Goal: Check status: Check status

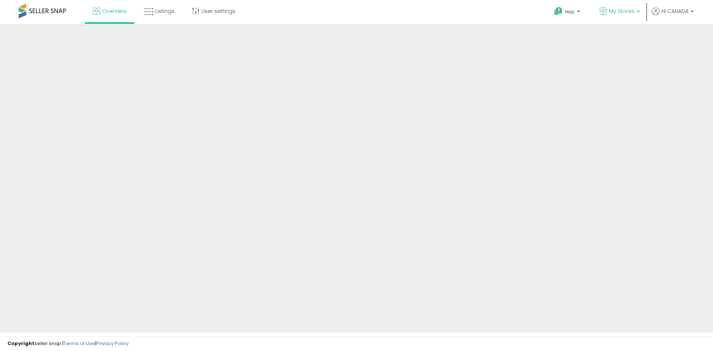
click at [609, 9] on span "My Stores" at bounding box center [622, 10] width 26 height 7
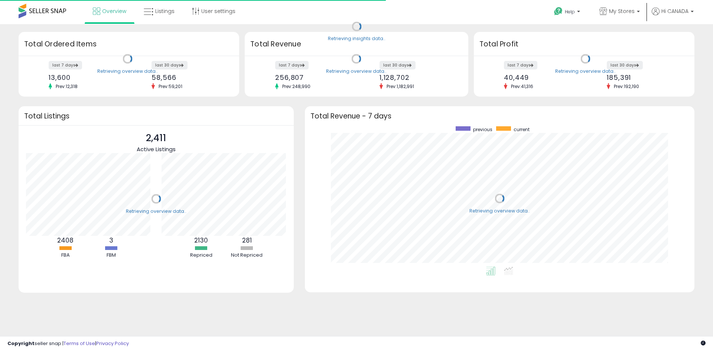
scroll to position [140, 375]
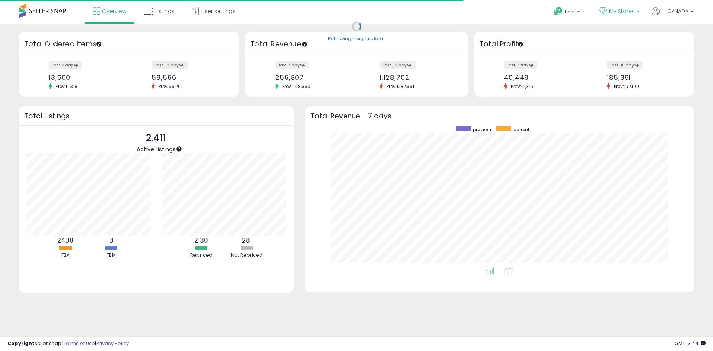
click at [617, 10] on span "My Stores" at bounding box center [622, 10] width 26 height 7
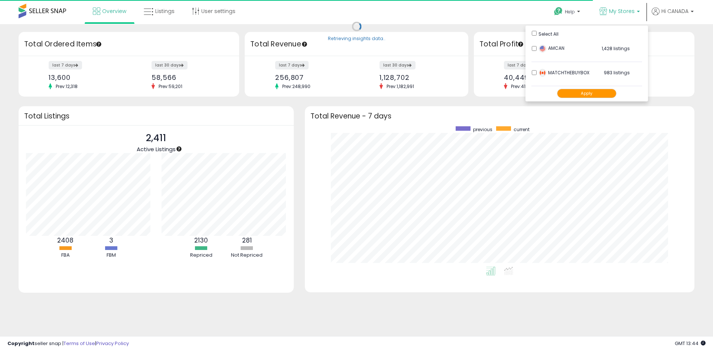
click at [589, 93] on button "Apply" at bounding box center [586, 93] width 59 height 9
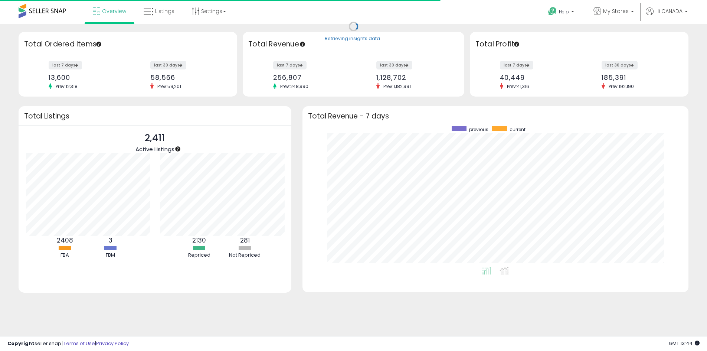
scroll to position [371073, 370842]
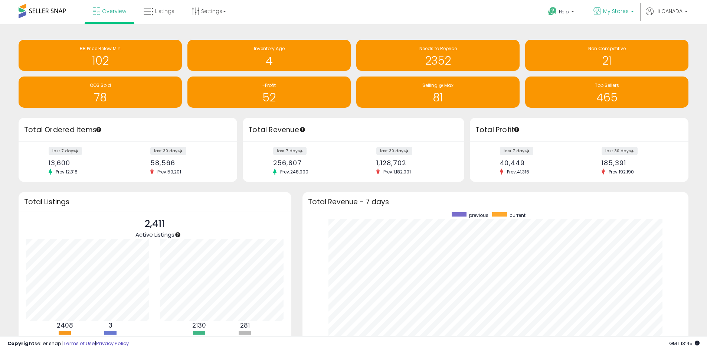
click at [618, 14] on span "My Stores" at bounding box center [616, 10] width 26 height 7
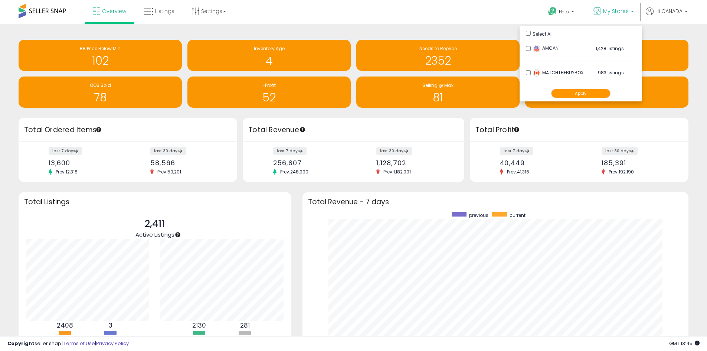
click at [476, 23] on div "Help Contact Support Search Knowledge Hub Request a Feature My Stores" at bounding box center [579, 16] width 234 height 32
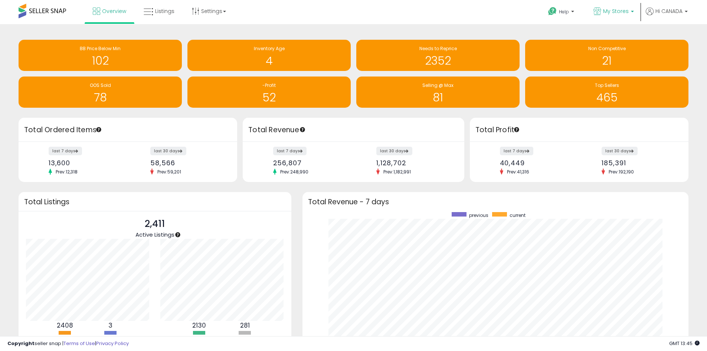
click at [615, 14] on span "My Stores" at bounding box center [616, 10] width 26 height 7
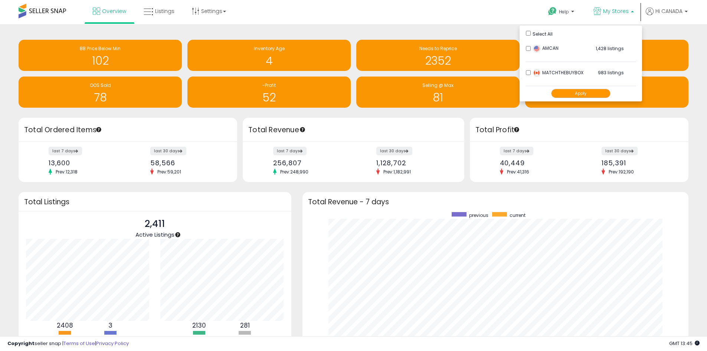
click at [591, 94] on button "Apply" at bounding box center [580, 93] width 59 height 9
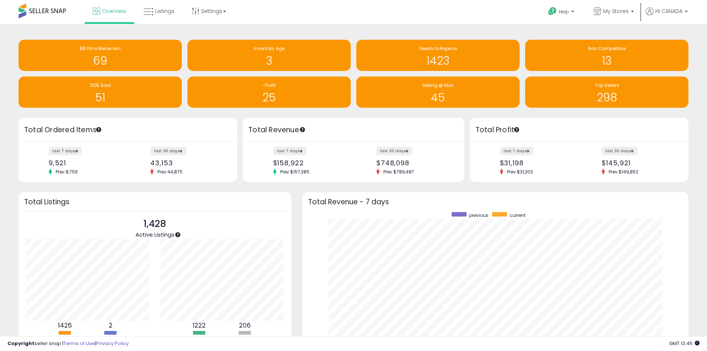
click at [502, 14] on div "Help Contact Support Search Knowledge Hub Request a Feature My Stores" at bounding box center [579, 16] width 234 height 32
click at [620, 11] on span "My Stores" at bounding box center [616, 10] width 26 height 7
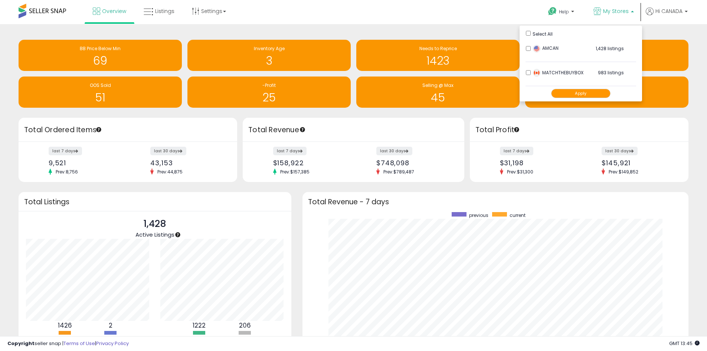
click at [506, 15] on div "Help Contact Support Search Knowledge Hub Request a Feature My Stores" at bounding box center [579, 16] width 234 height 32
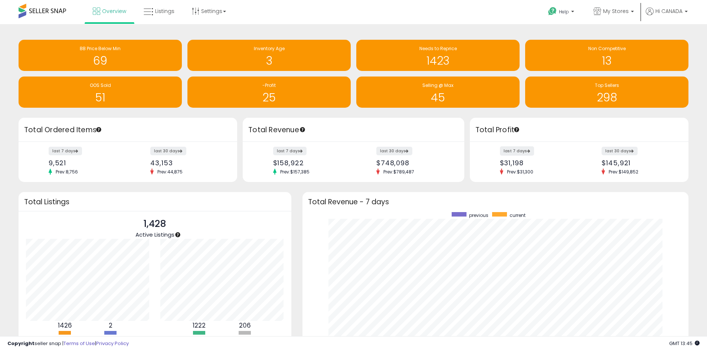
click at [519, 154] on label "last 7 days" at bounding box center [517, 150] width 34 height 9
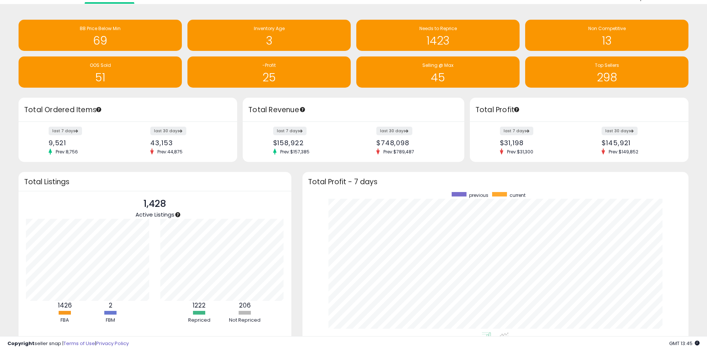
scroll to position [37, 0]
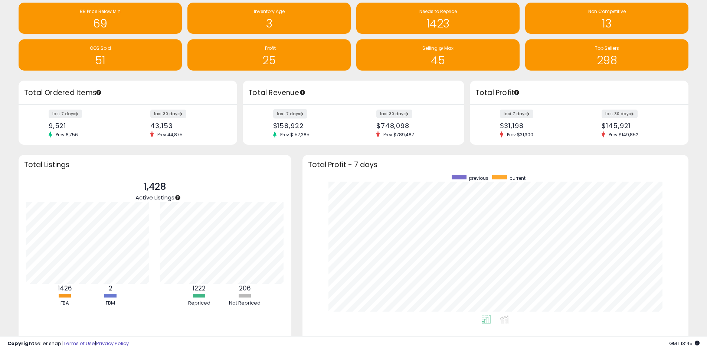
click at [282, 116] on label "last 7 days" at bounding box center [290, 113] width 34 height 9
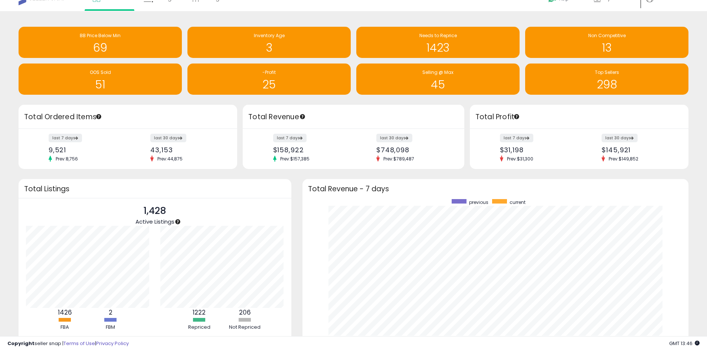
scroll to position [0, 0]
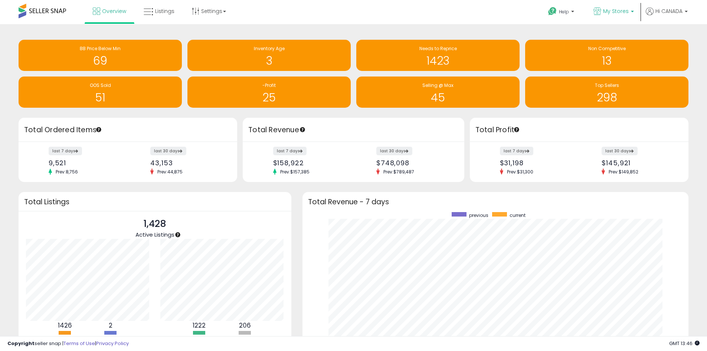
click at [610, 10] on span "My Stores" at bounding box center [616, 10] width 26 height 7
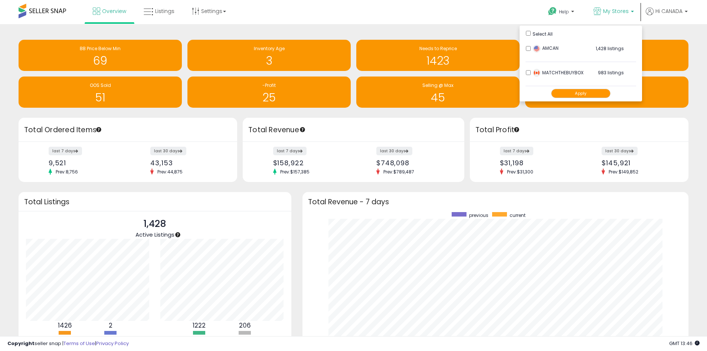
click at [583, 94] on button "Apply" at bounding box center [580, 93] width 59 height 9
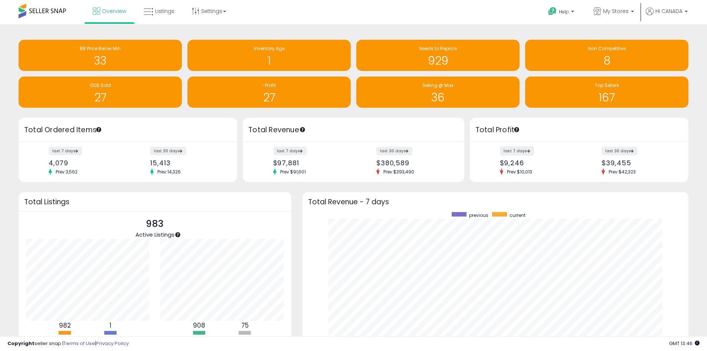
click at [521, 151] on label "last 7 days" at bounding box center [517, 150] width 34 height 9
click at [523, 154] on label "last 7 days" at bounding box center [517, 150] width 34 height 9
click at [523, 152] on label "last 7 days" at bounding box center [517, 150] width 34 height 9
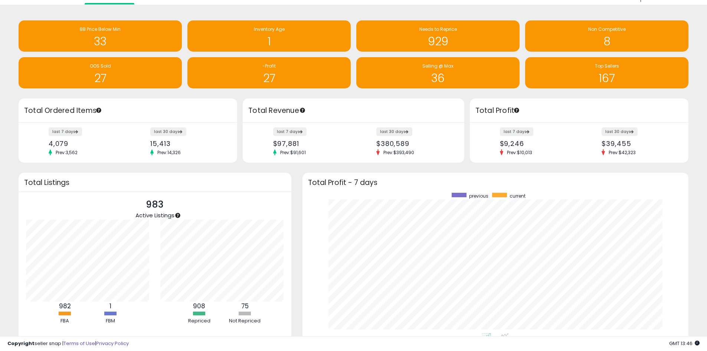
scroll to position [37, 0]
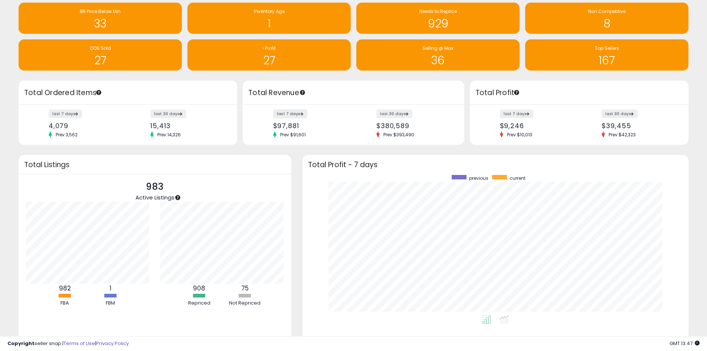
click at [291, 113] on label "last 7 days" at bounding box center [290, 113] width 34 height 9
click at [294, 117] on label "last 7 days" at bounding box center [290, 113] width 34 height 9
click at [568, 91] on h3 "Total Profit" at bounding box center [580, 93] width 208 height 10
click at [517, 114] on label "last 7 days" at bounding box center [517, 113] width 34 height 9
